Goal: Communication & Community: Participate in discussion

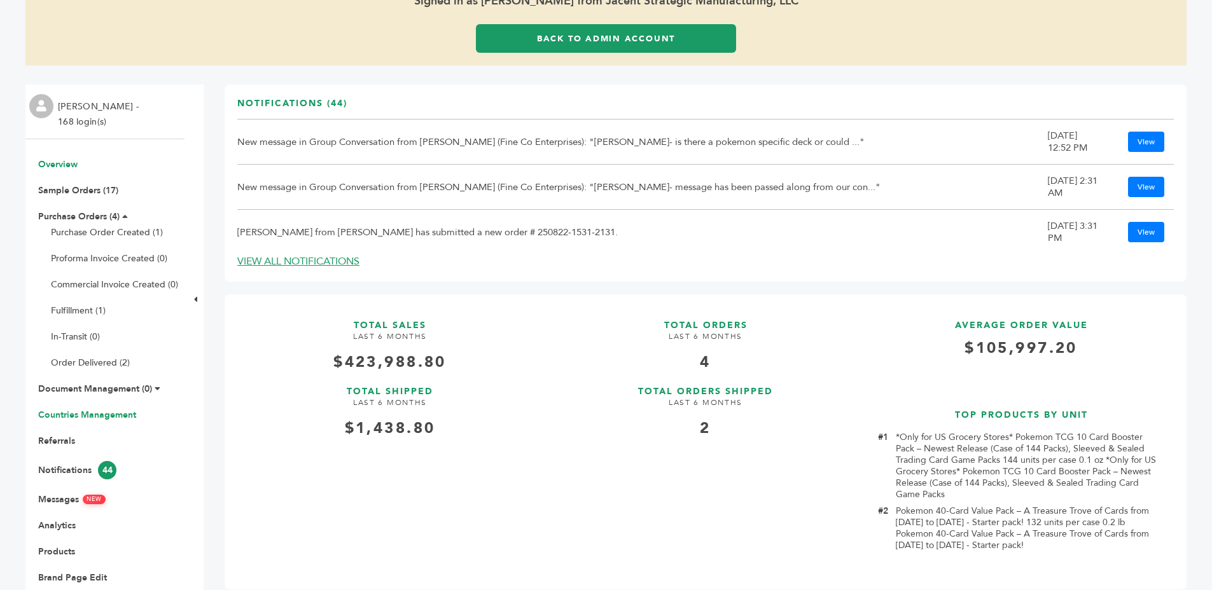
scroll to position [192, 0]
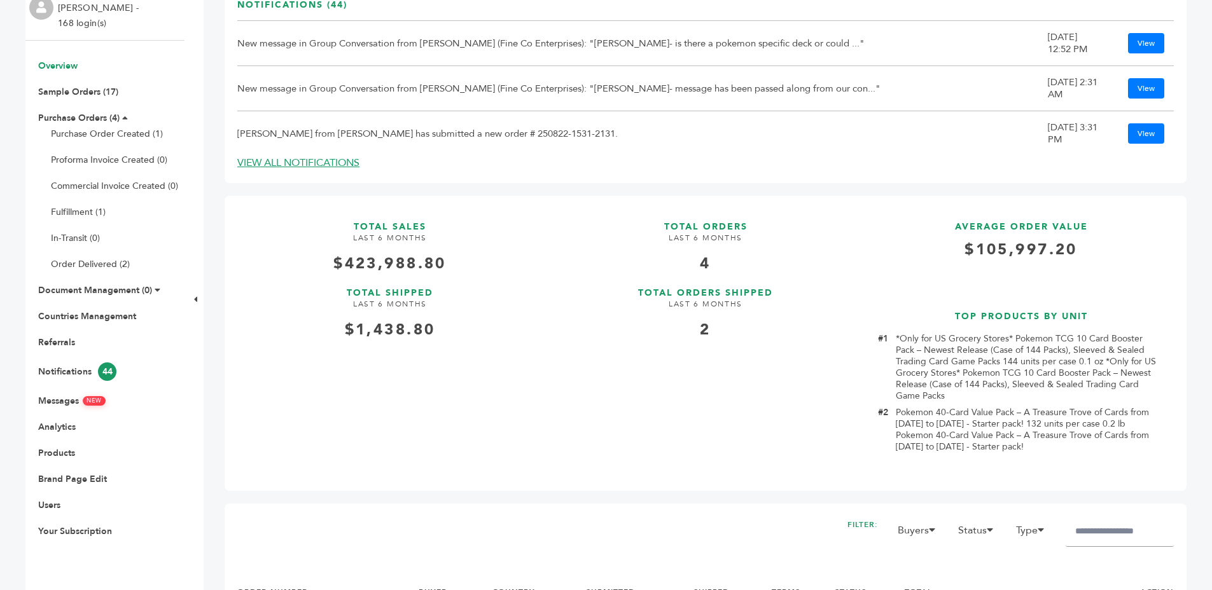
click at [52, 407] on ul "Overview Sample Orders (17) Purchase Orders (4) Purchase Order Created (1) Prof…" at bounding box center [104, 299] width 159 height 478
click at [50, 404] on link "Messages NEW" at bounding box center [71, 401] width 67 height 12
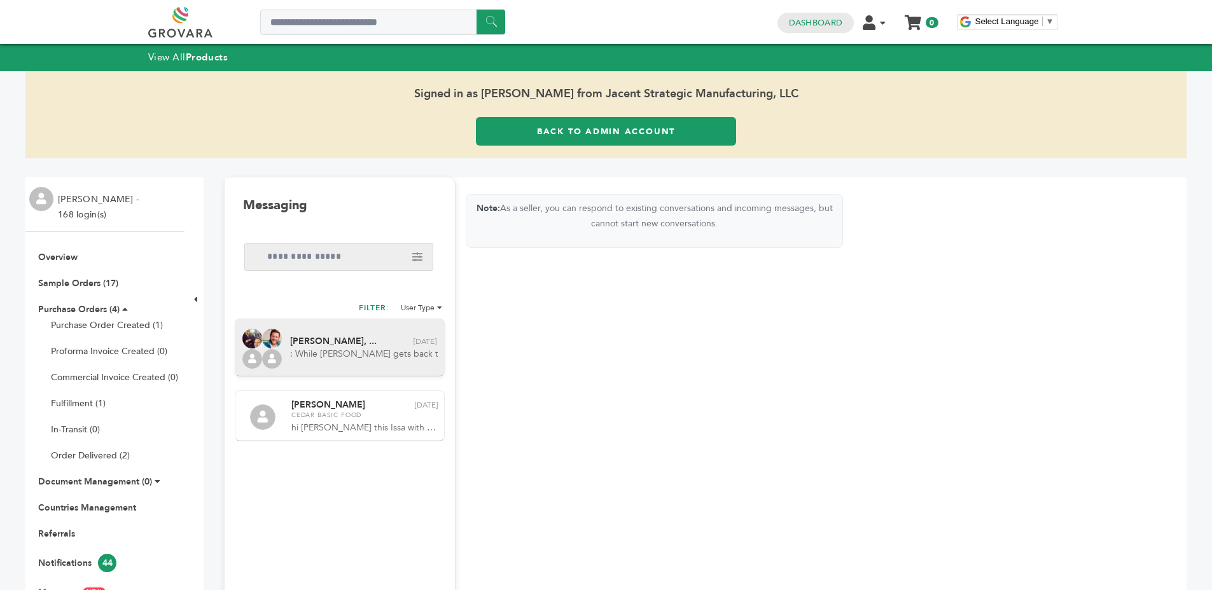
click at [340, 371] on div "Peter Groverman, ... Delete conversation Aug 27th : While Sam gets back to us a…" at bounding box center [340, 348] width 210 height 58
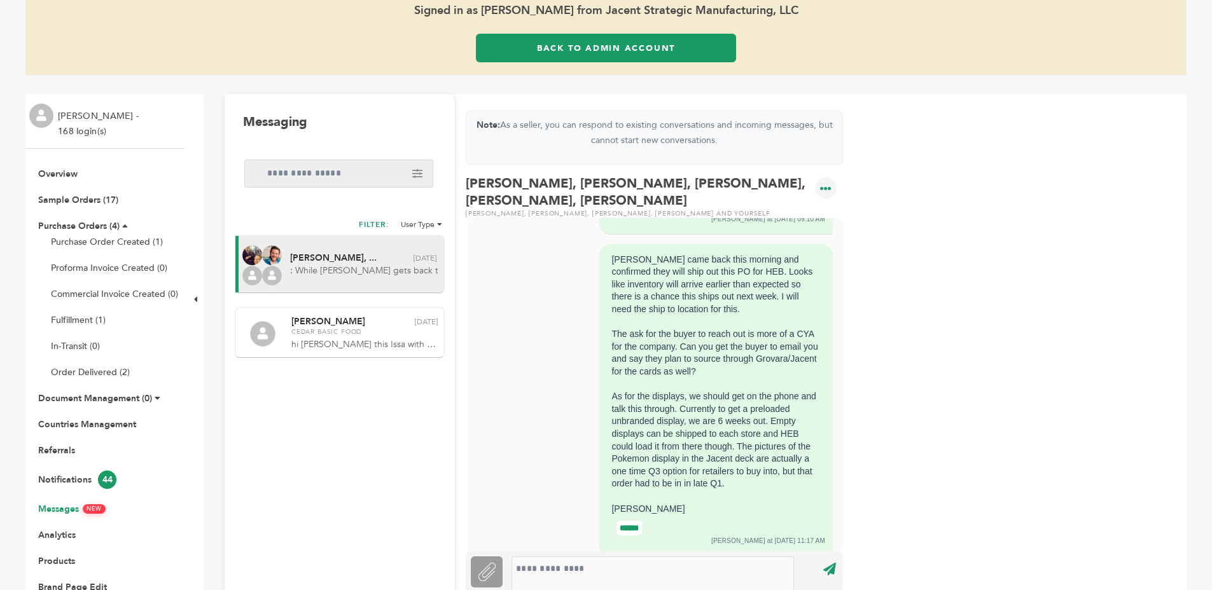
scroll to position [3603, 0]
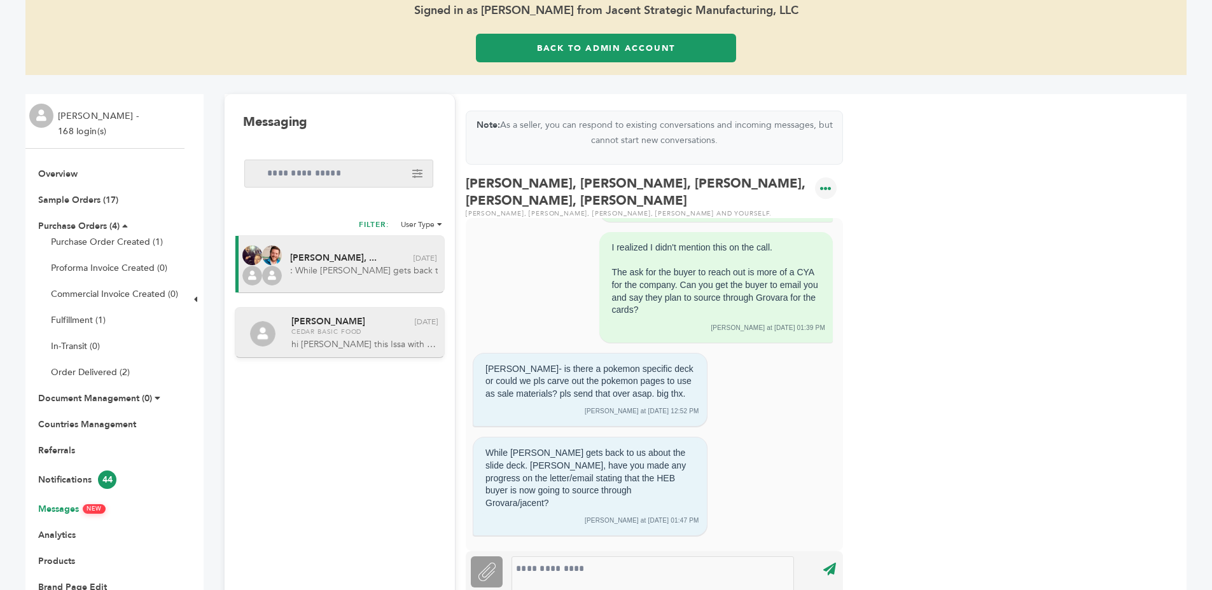
click at [332, 334] on span "Cedar Basic Food" at bounding box center [364, 332] width 146 height 9
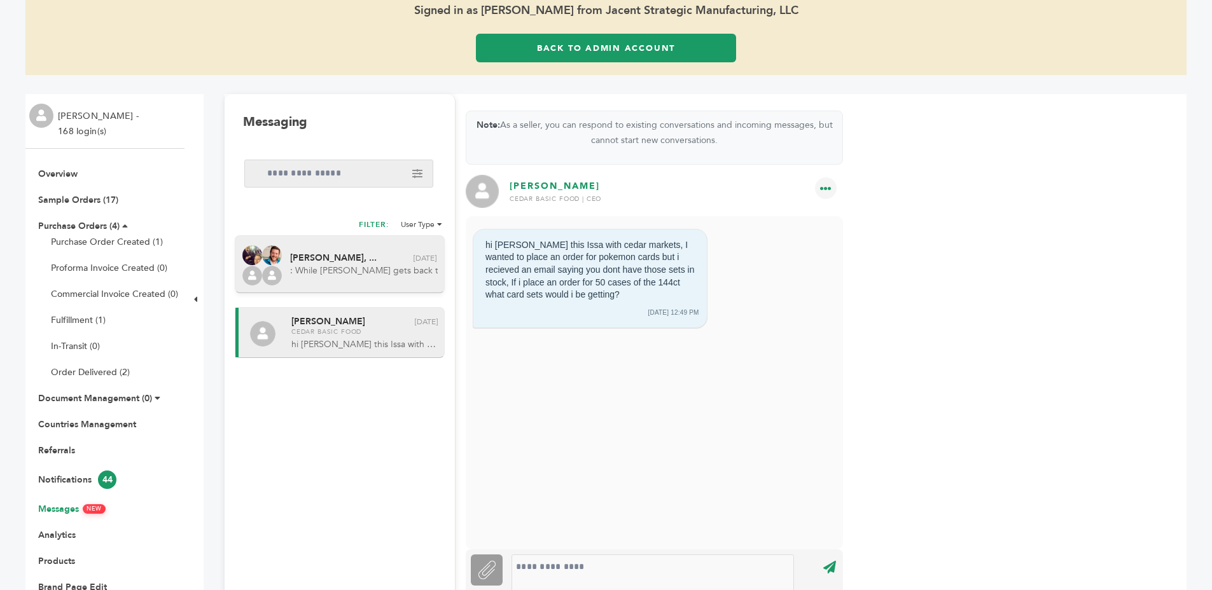
scroll to position [0, 0]
click at [351, 279] on div "Peter Groverman, ... Delete conversation Aug 27th : While Sam gets back to us a…" at bounding box center [340, 264] width 210 height 58
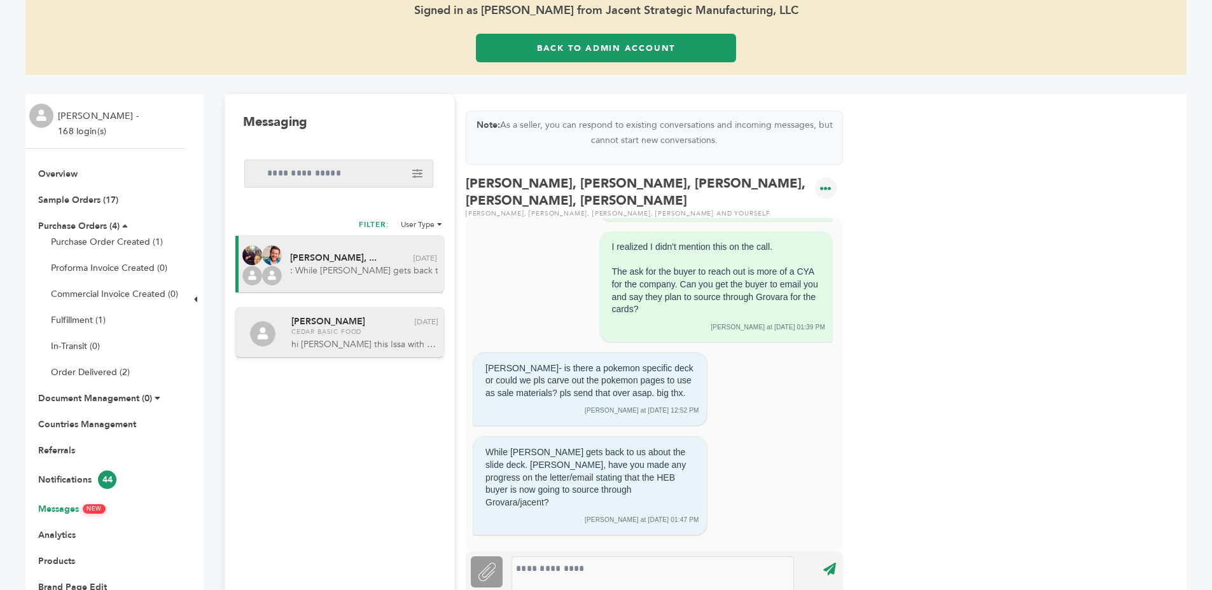
click at [376, 337] on div "Issa Nammour Delete conversation Aug 6th Cedar Basic Food hi sam this Issa with…" at bounding box center [365, 332] width 148 height 37
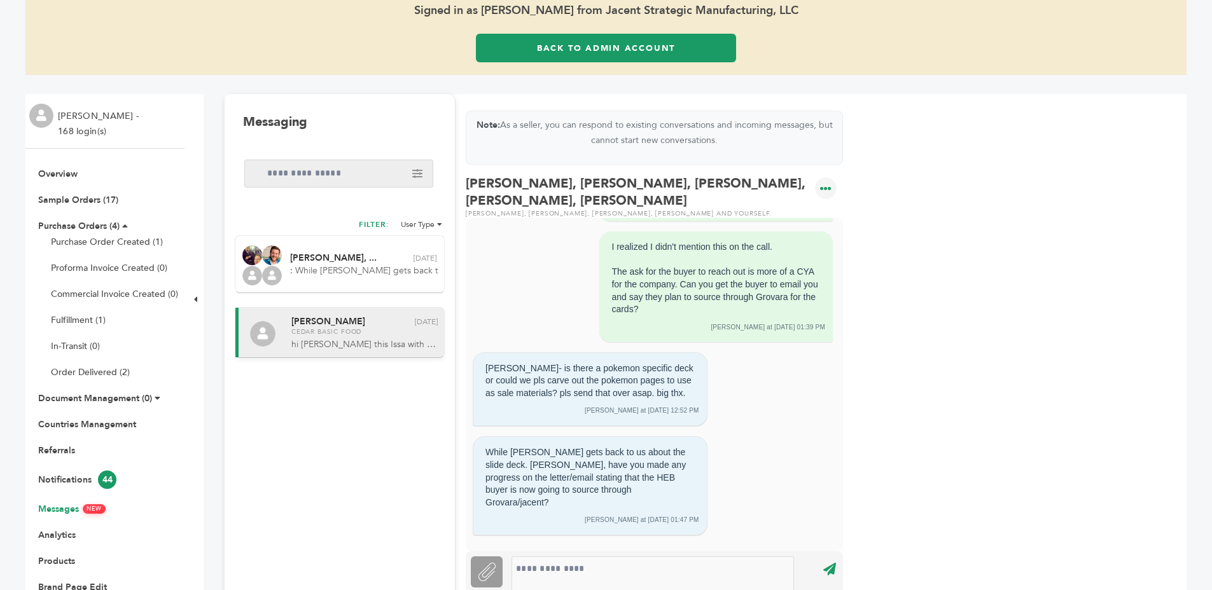
scroll to position [0, 0]
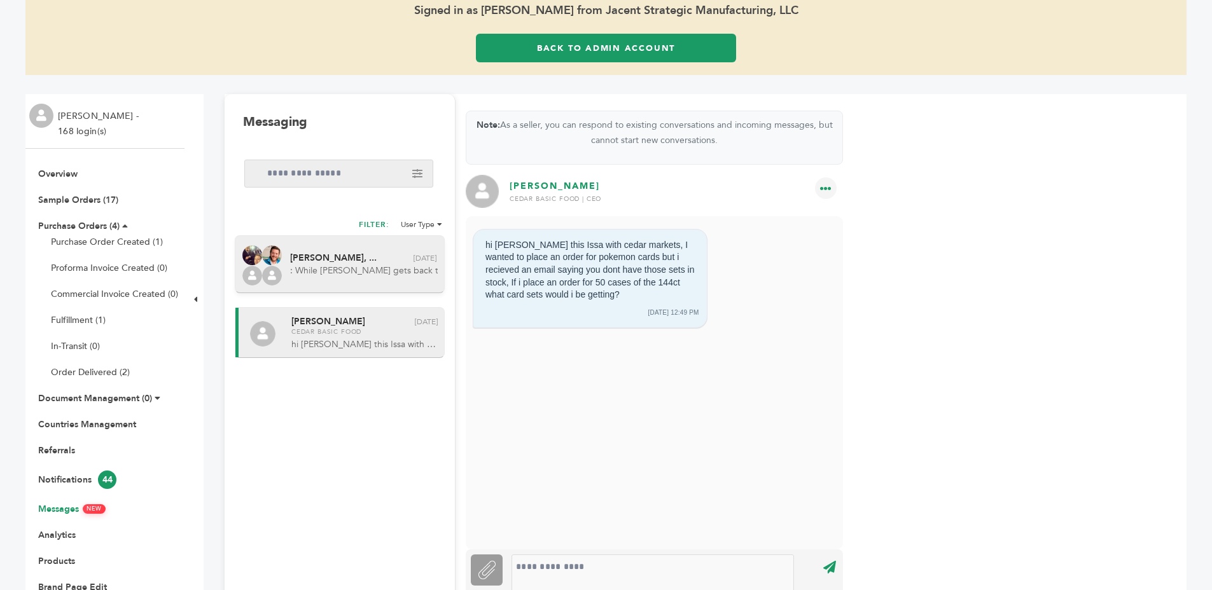
click at [339, 272] on span ": While Sam gets back to us about the slide deck. Dan, have you made any progre…" at bounding box center [364, 271] width 148 height 13
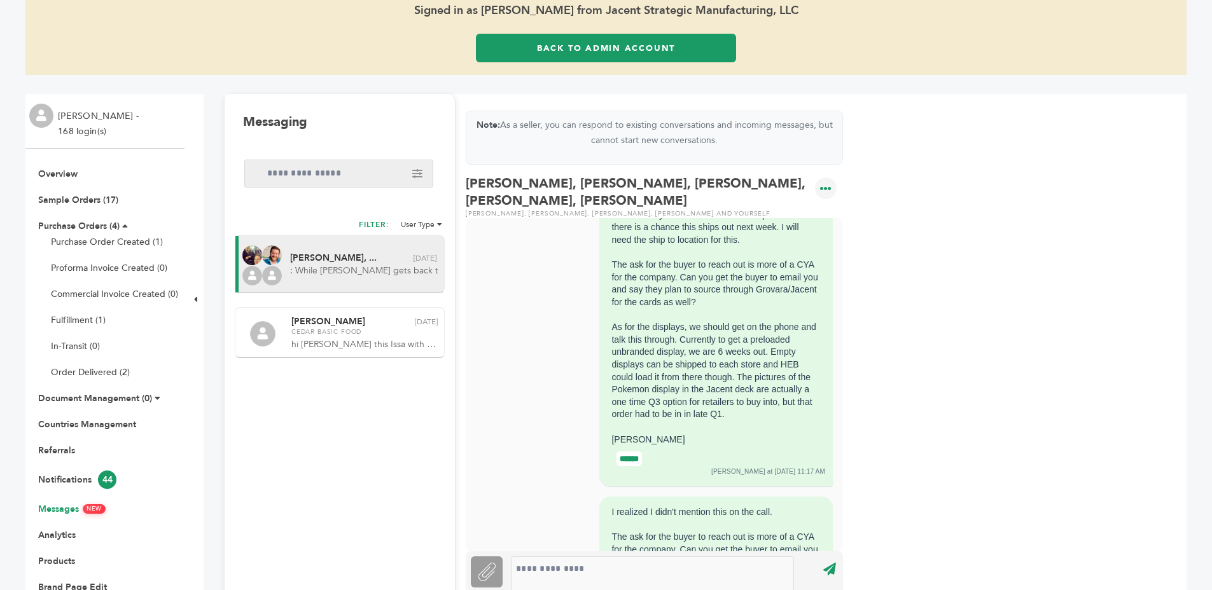
scroll to position [3603, 0]
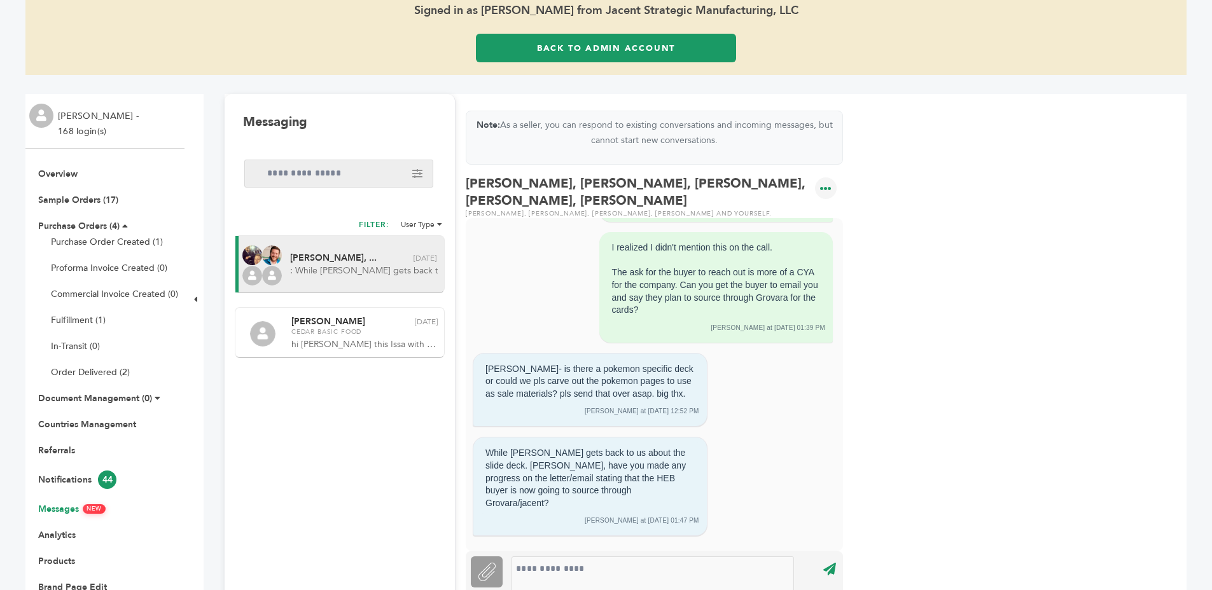
click at [338, 461] on div "Messaging ****** All Messages Unread FILTER: User Type Grovara Staff Buyer" at bounding box center [340, 377] width 231 height 566
click at [601, 40] on link "Back to Admin Account" at bounding box center [606, 48] width 260 height 29
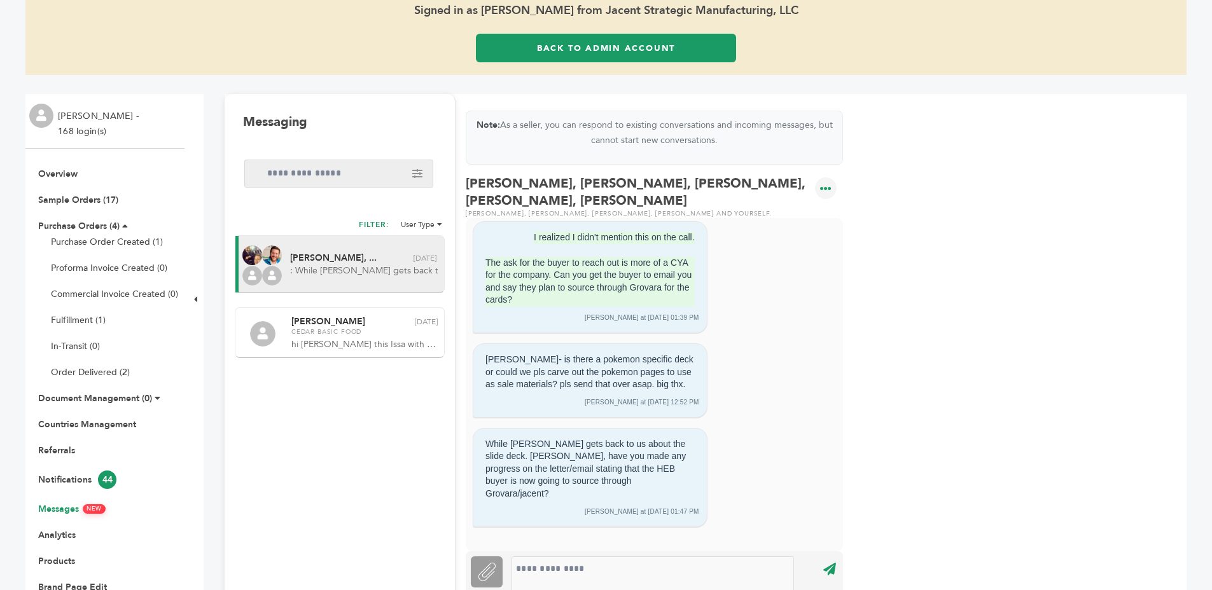
scroll to position [3575, 0]
